Goal: Task Accomplishment & Management: Manage account settings

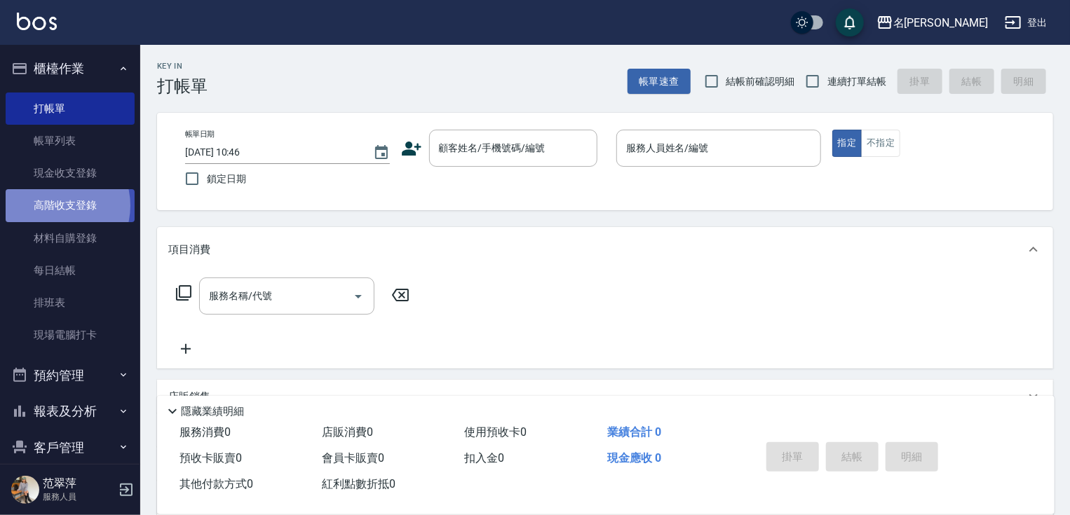
click at [53, 205] on link "高階收支登錄" at bounding box center [70, 205] width 129 height 32
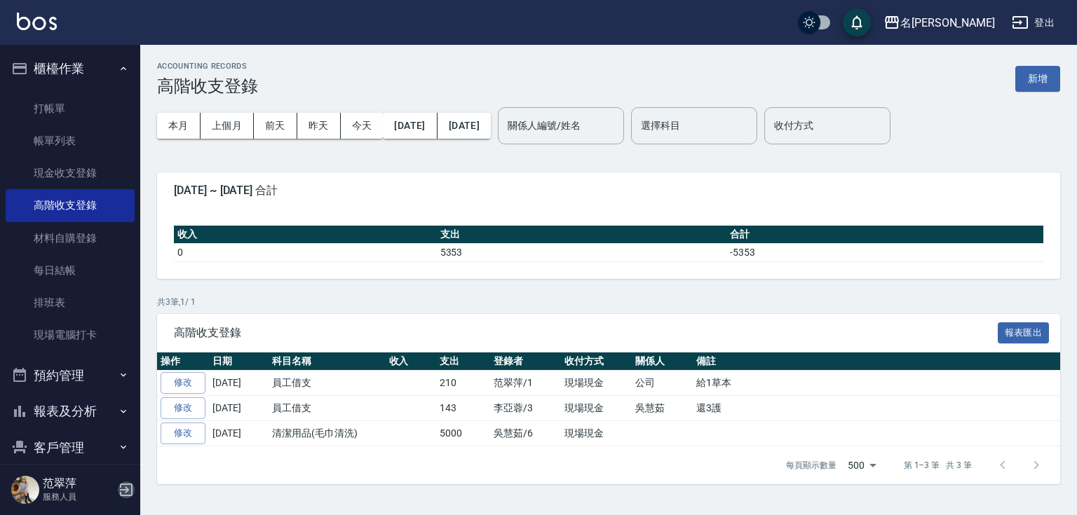
click at [126, 496] on icon "button" at bounding box center [126, 490] width 13 height 13
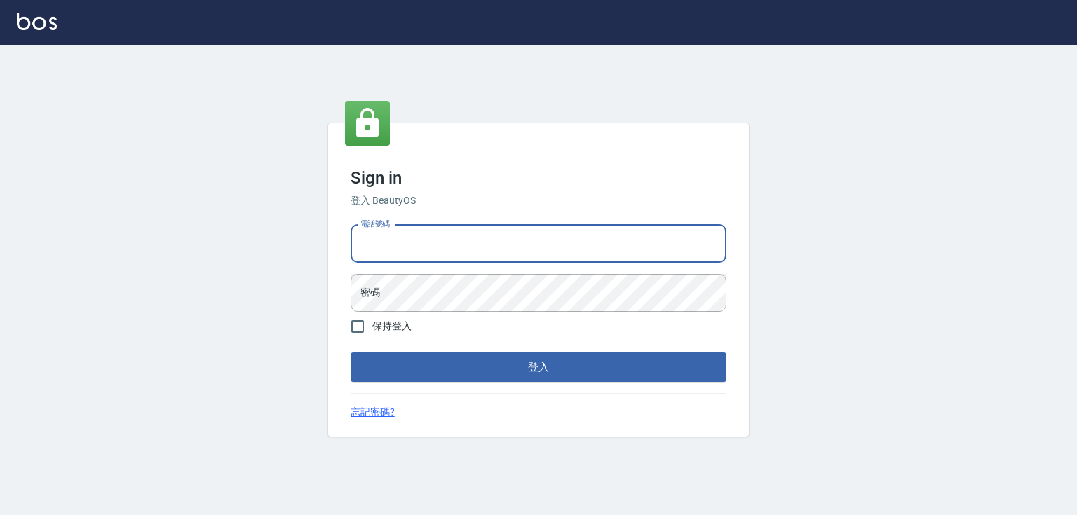
click at [418, 255] on input "電話號碼" at bounding box center [539, 244] width 376 height 38
type input "0952331713"
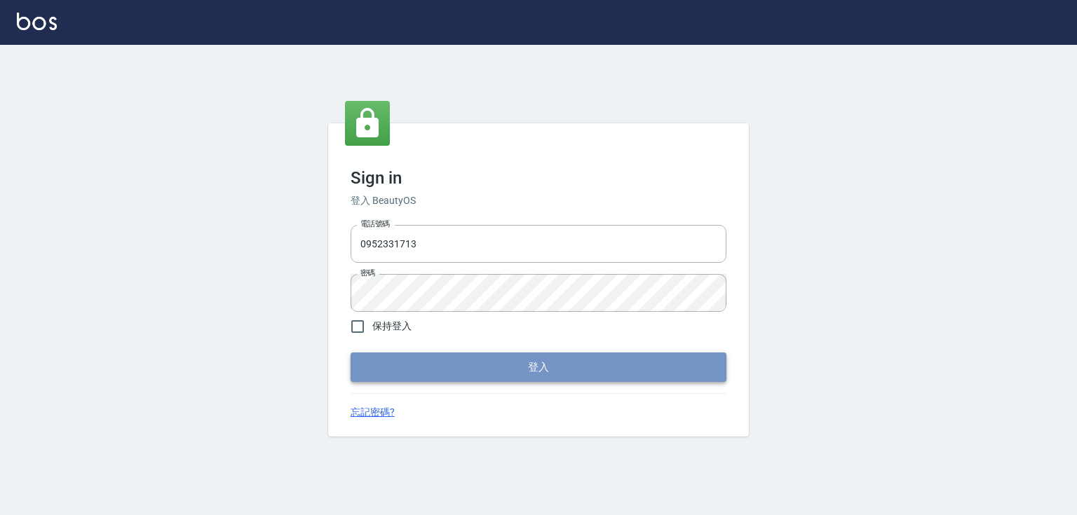
click at [522, 367] on button "登入" at bounding box center [539, 367] width 376 height 29
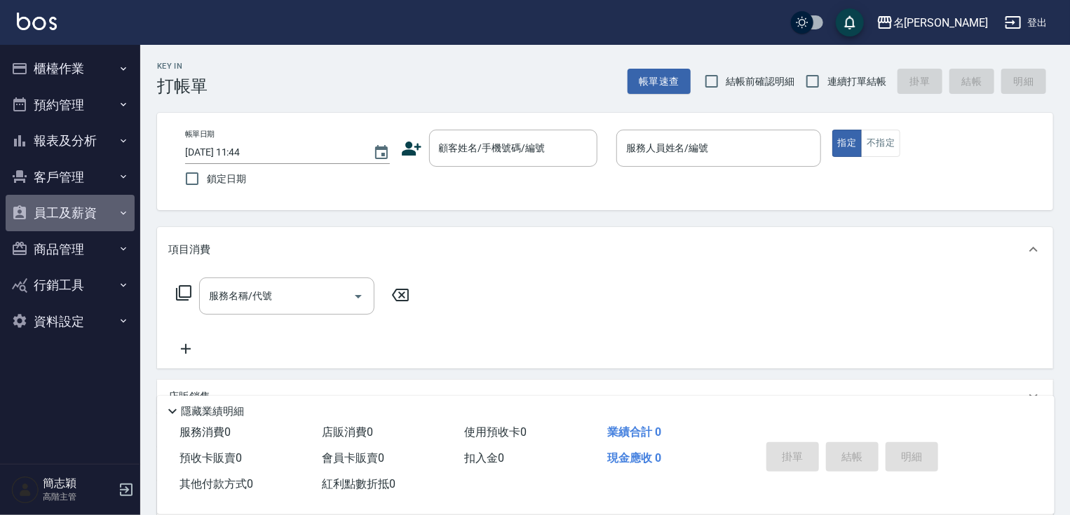
click at [82, 215] on button "員工及薪資" at bounding box center [70, 213] width 129 height 36
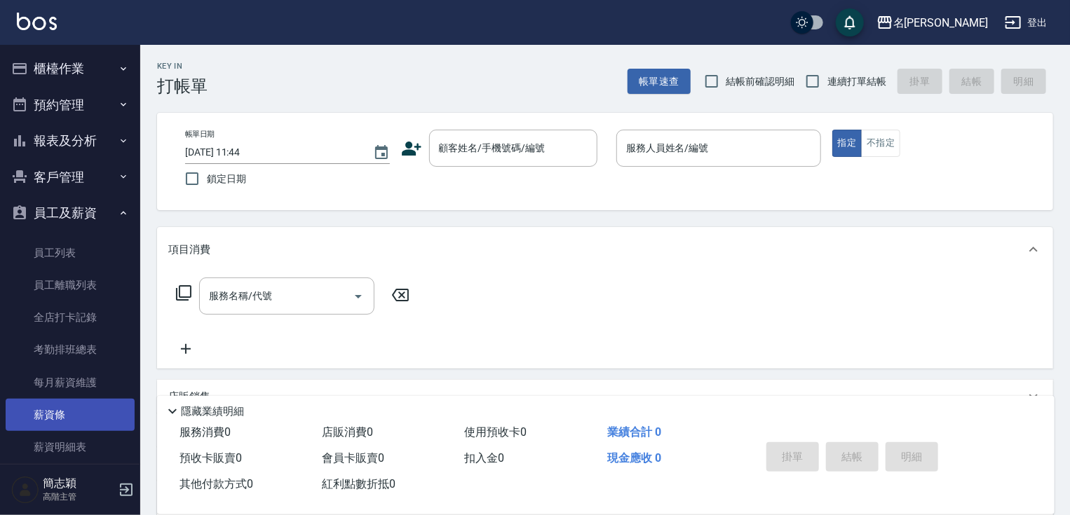
click at [46, 414] on link "薪資條" at bounding box center [70, 415] width 129 height 32
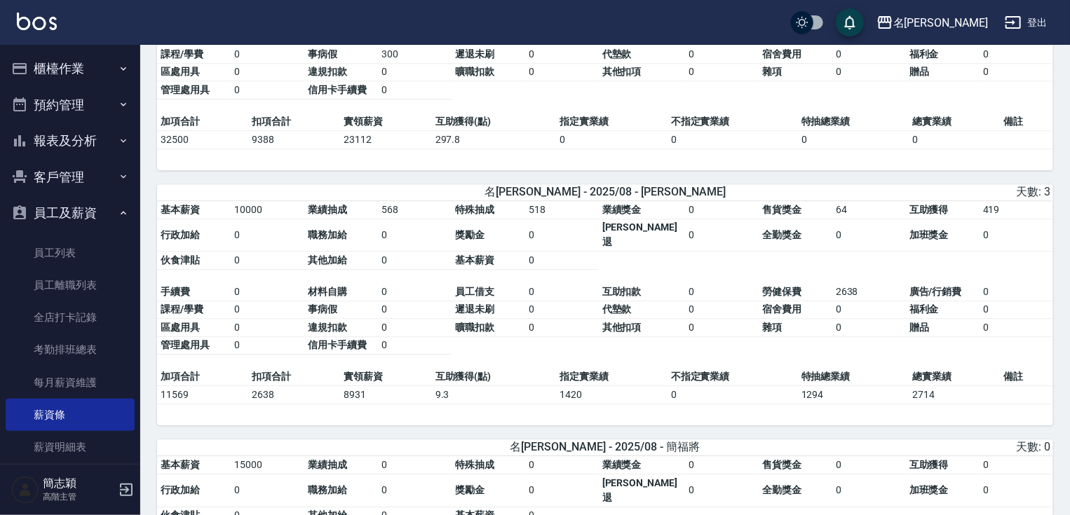
scroll to position [2073, 0]
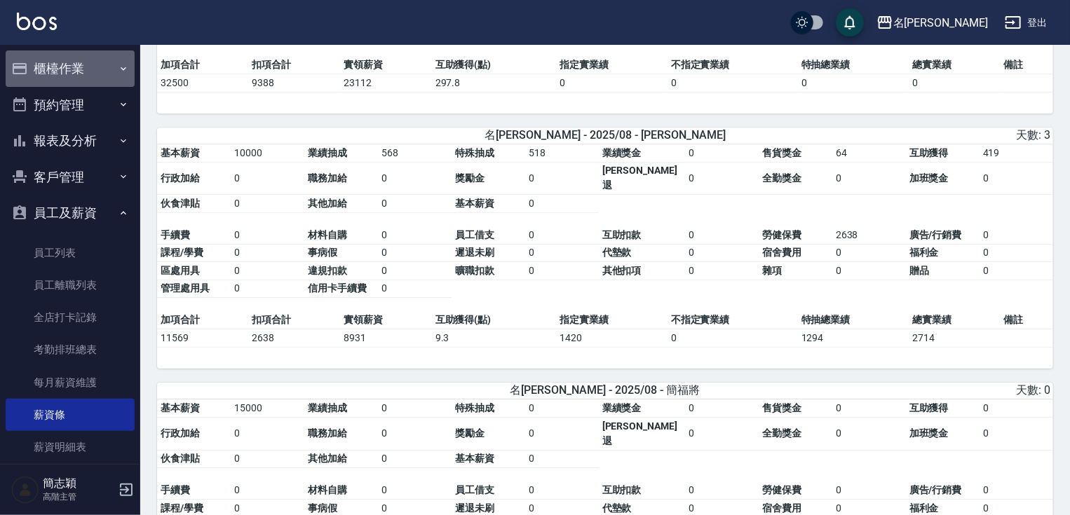
click at [70, 65] on button "櫃檯作業" at bounding box center [70, 68] width 129 height 36
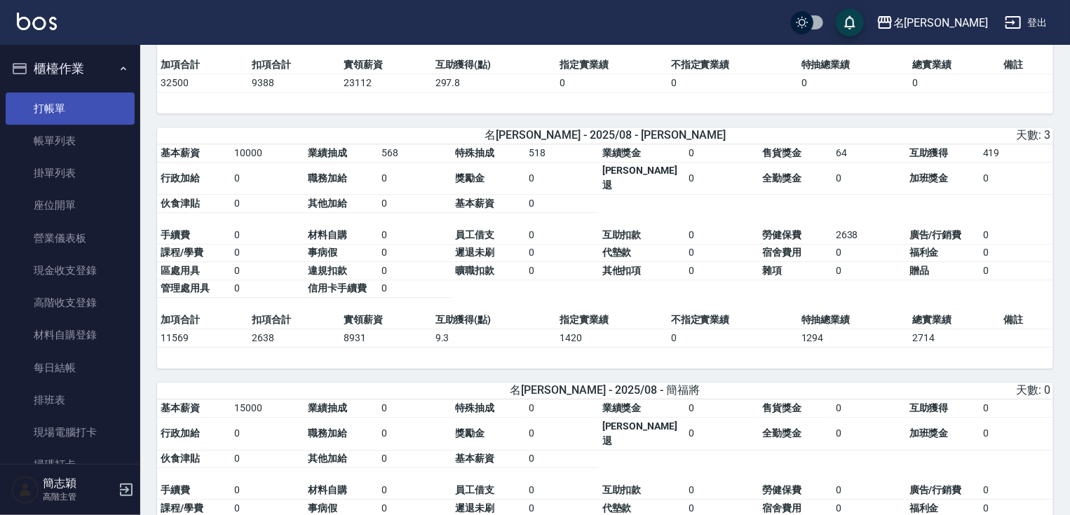
click at [47, 111] on link "打帳單" at bounding box center [70, 109] width 129 height 32
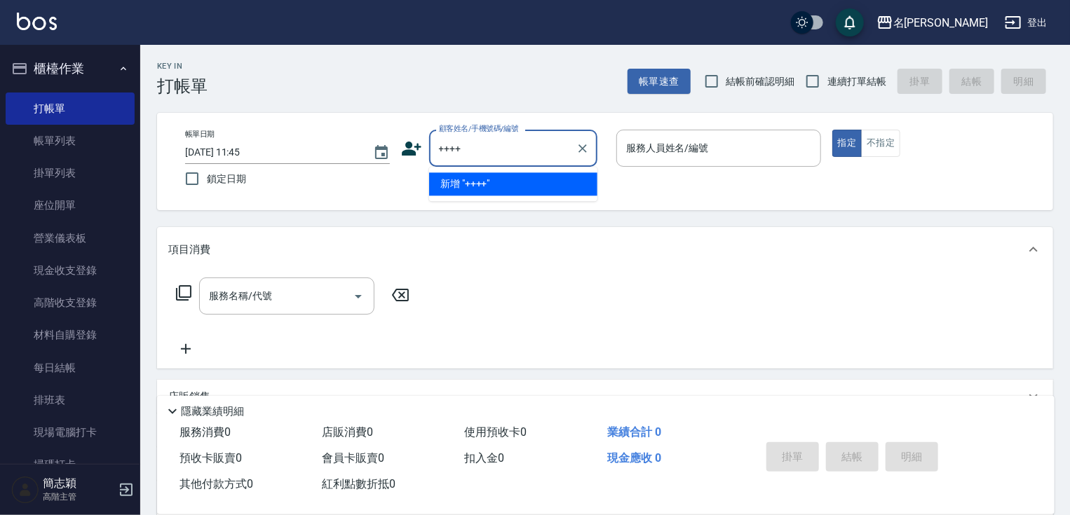
type input "++++"
click at [457, 42] on div "名[PERSON_NAME]出" at bounding box center [535, 22] width 1070 height 45
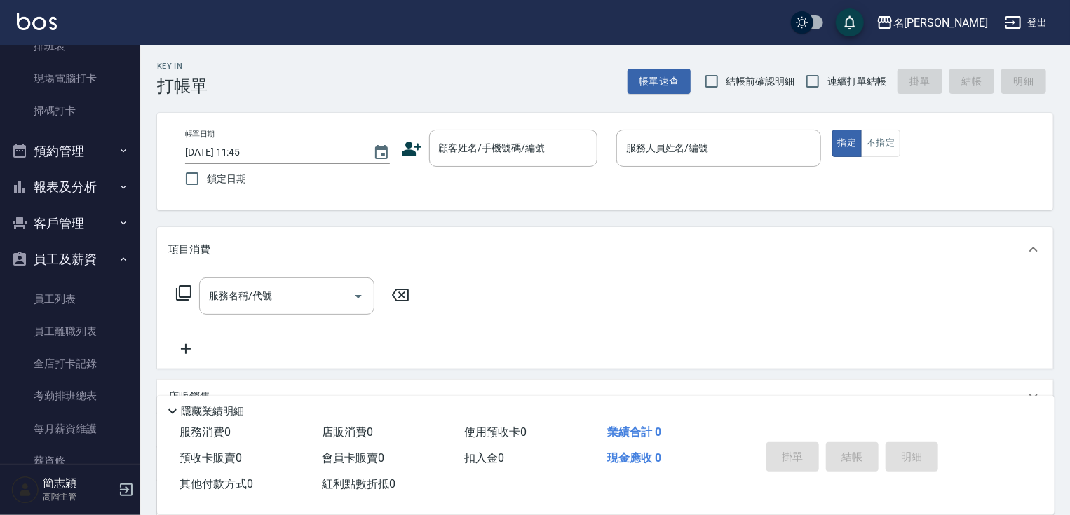
scroll to position [370, 0]
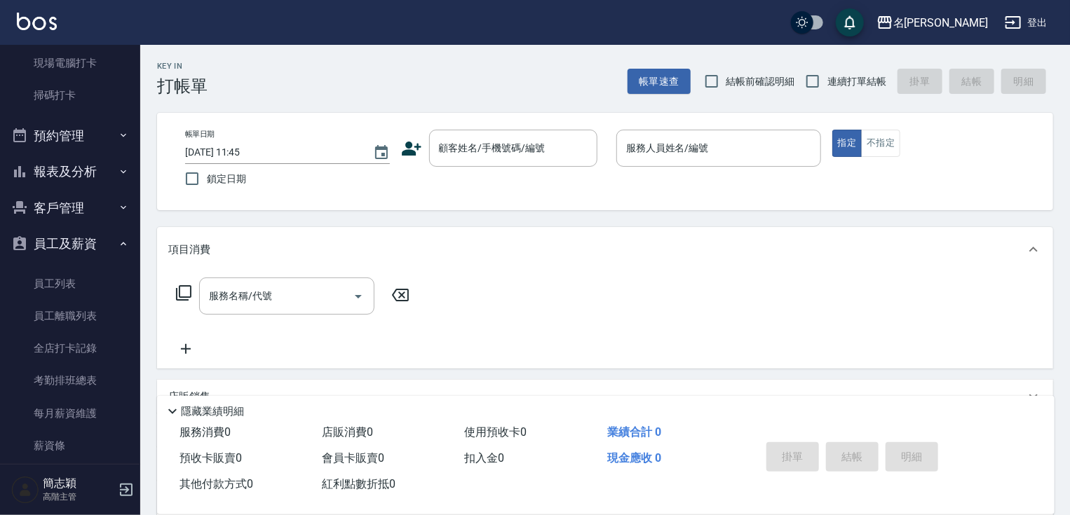
click at [68, 165] on button "報表及分析" at bounding box center [70, 172] width 129 height 36
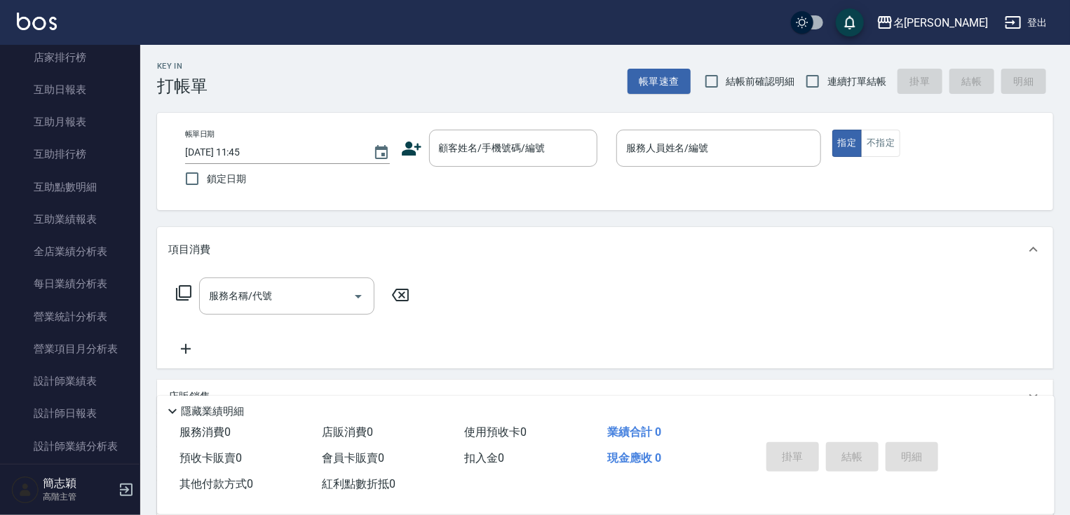
scroll to position [740, 0]
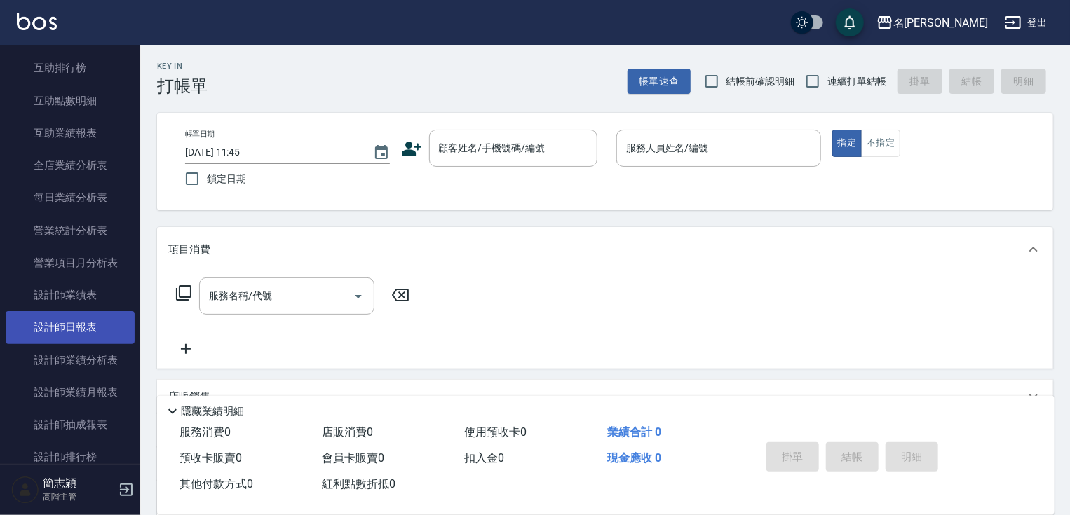
click at [83, 323] on link "設計師日報表" at bounding box center [70, 327] width 129 height 32
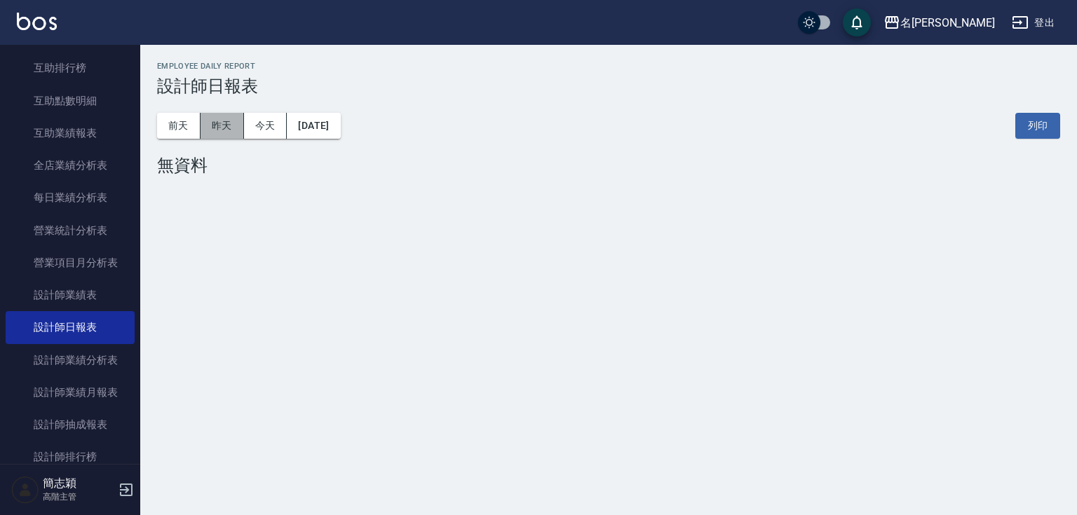
click at [230, 126] on button "昨天" at bounding box center [222, 126] width 43 height 26
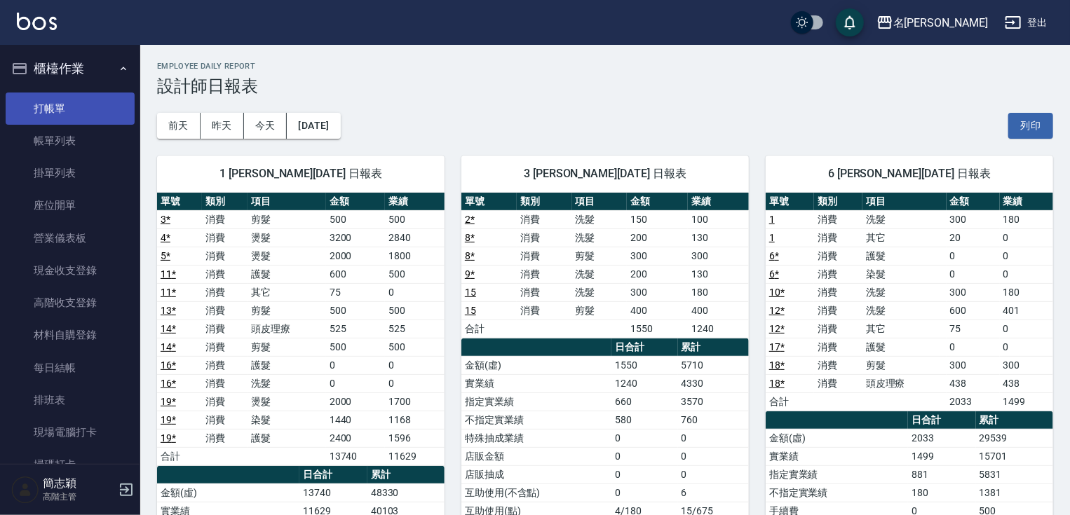
click at [65, 109] on link "打帳單" at bounding box center [70, 109] width 129 height 32
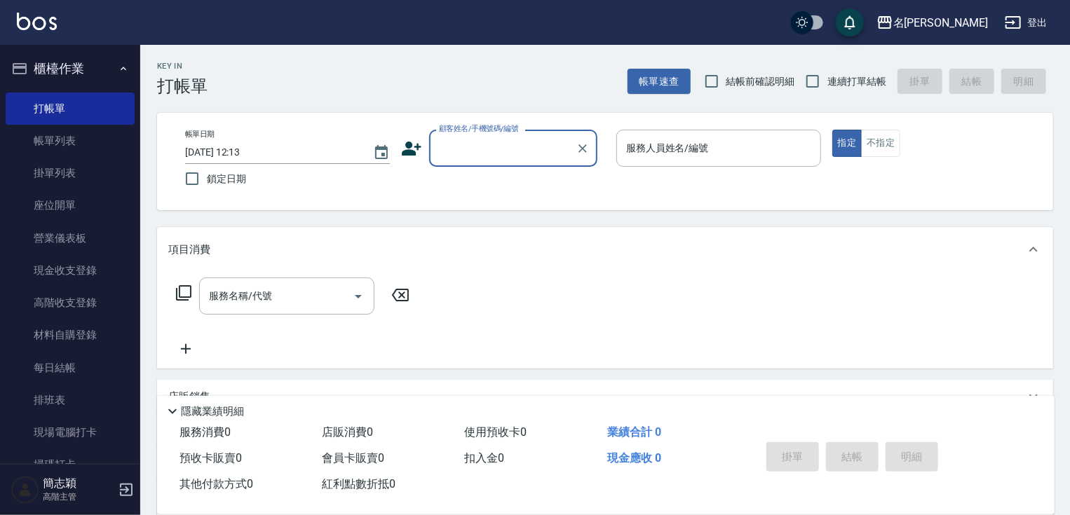
scroll to position [367, 0]
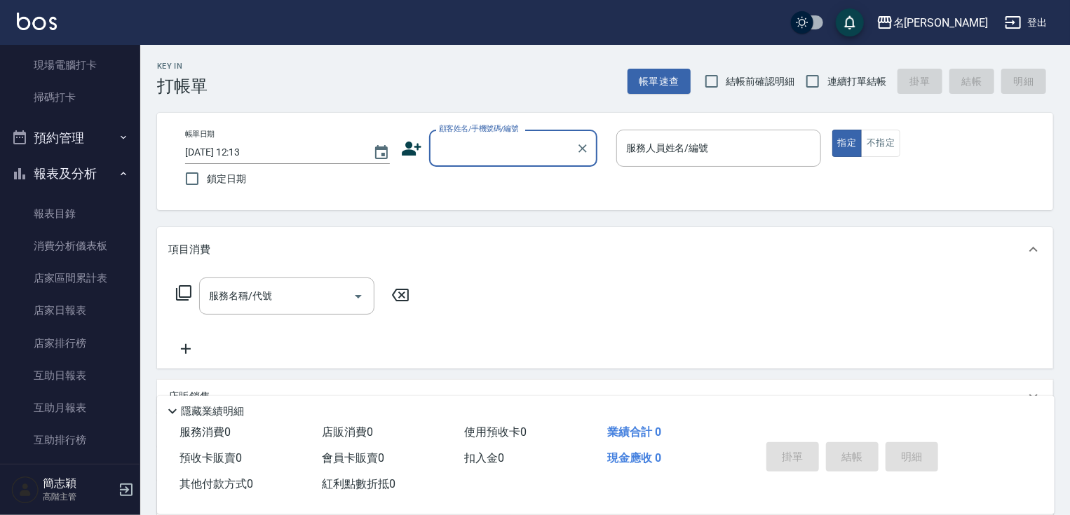
click at [62, 168] on button "報表及分析" at bounding box center [70, 174] width 129 height 36
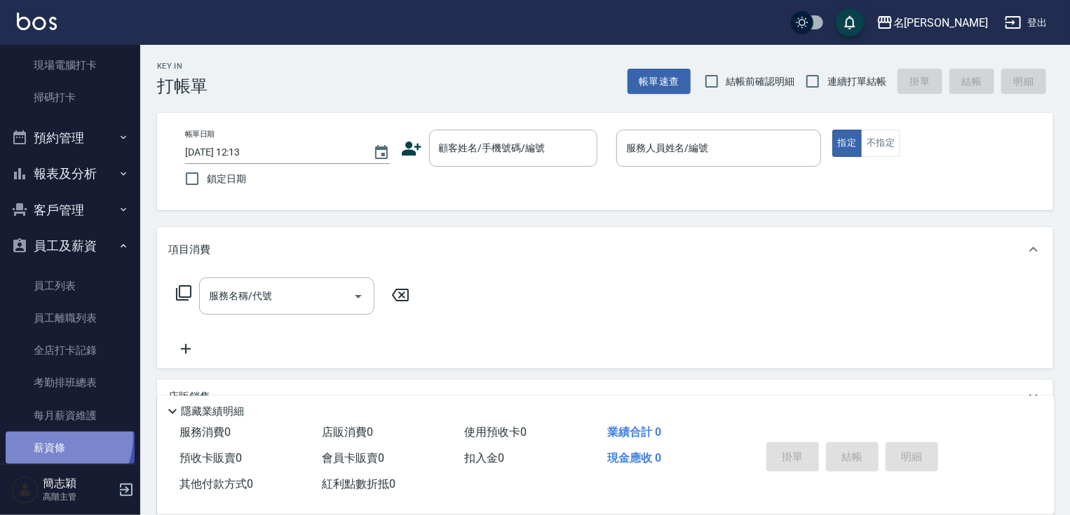
click at [54, 438] on link "薪資條" at bounding box center [70, 448] width 129 height 32
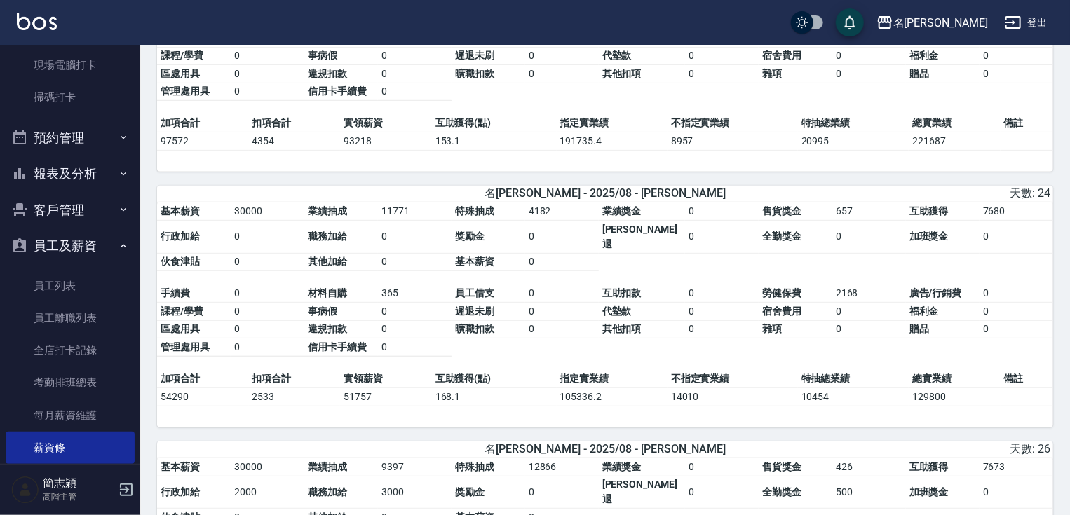
scroll to position [171, 0]
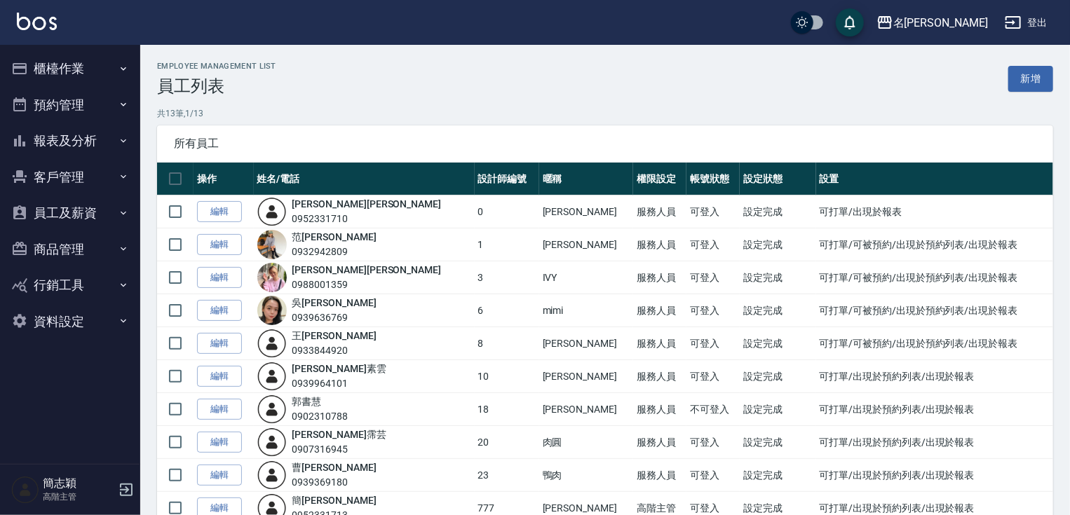
scroll to position [112, 0]
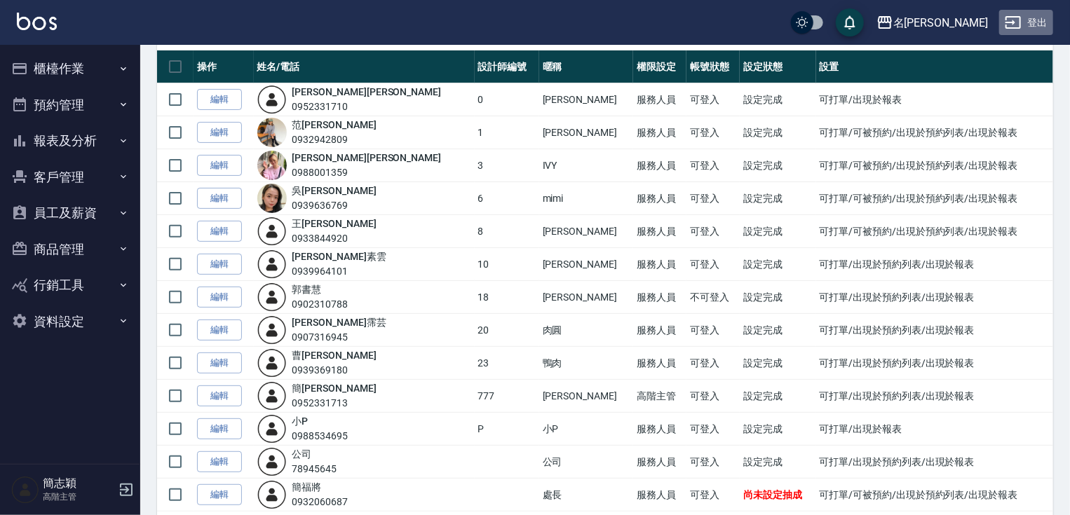
click at [1032, 25] on button "登出" at bounding box center [1026, 23] width 54 height 26
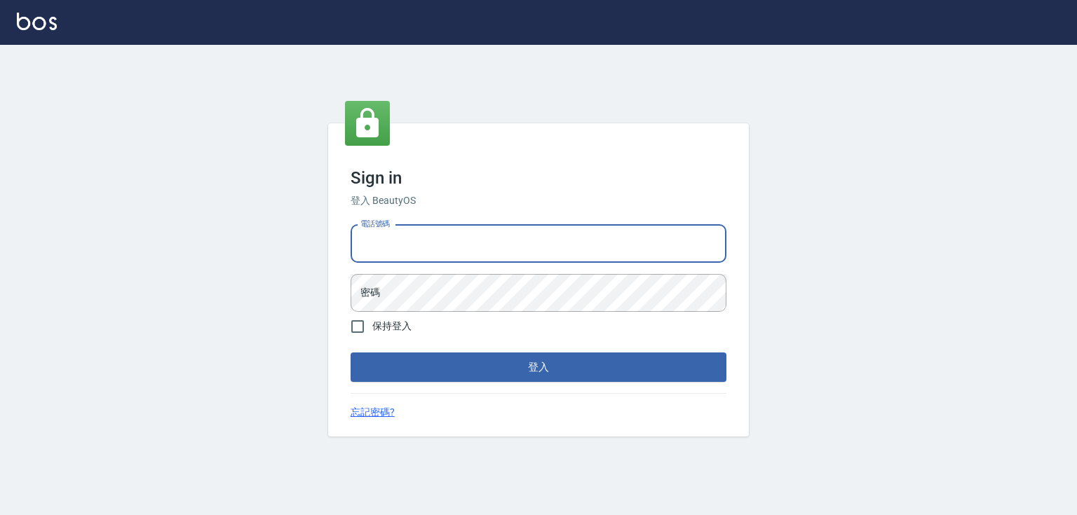
click at [384, 243] on input "電話號碼" at bounding box center [539, 244] width 376 height 38
click at [383, 240] on input "電話號碼" at bounding box center [539, 244] width 376 height 38
type input "0932942809"
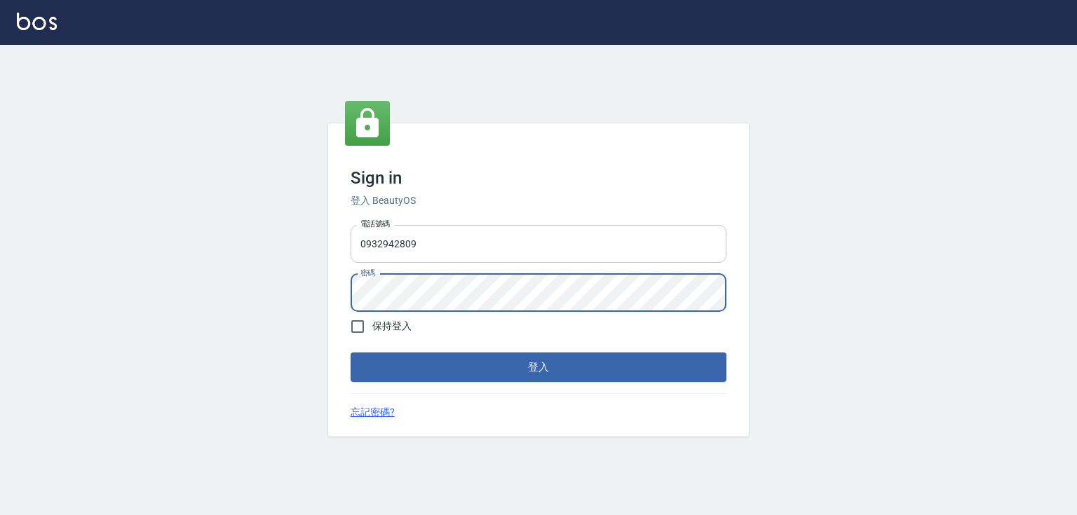
click at [351, 353] on button "登入" at bounding box center [539, 367] width 376 height 29
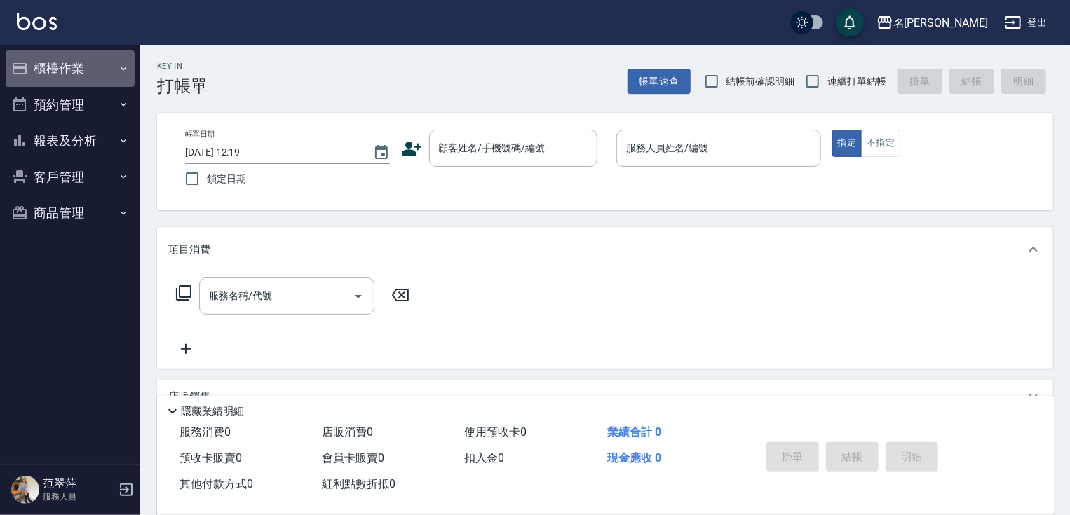
click at [129, 64] on button "櫃檯作業" at bounding box center [70, 68] width 129 height 36
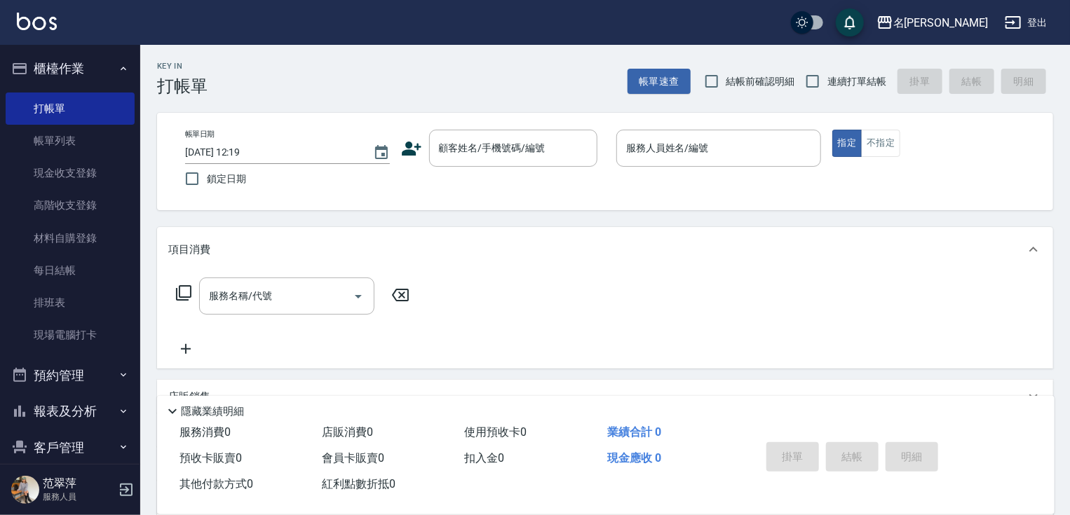
click at [41, 501] on div "[PERSON_NAME] 服務人員" at bounding box center [70, 490] width 140 height 50
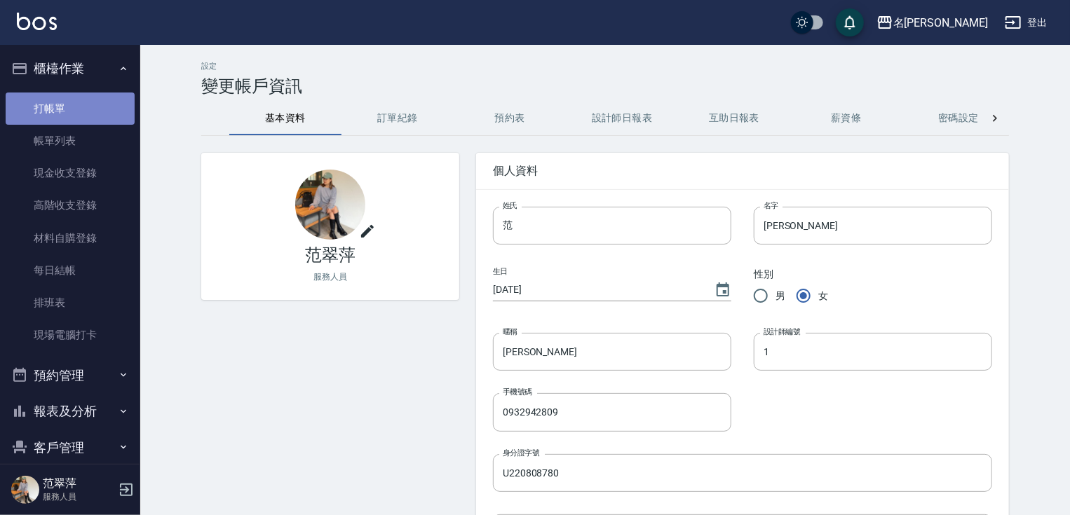
click at [101, 106] on link "打帳單" at bounding box center [70, 109] width 129 height 32
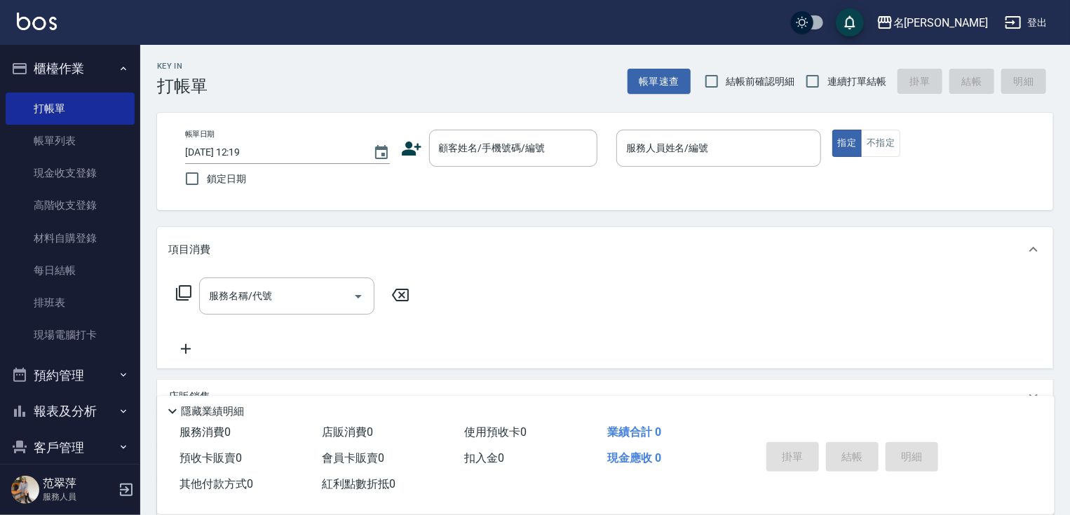
drag, startPoint x: 101, startPoint y: 106, endPoint x: 158, endPoint y: 194, distance: 104.8
drag, startPoint x: 158, startPoint y: 194, endPoint x: 362, endPoint y: 39, distance: 255.6
click at [362, 39] on div "名[PERSON_NAME]出" at bounding box center [535, 22] width 1070 height 45
